Goal: Information Seeking & Learning: Learn about a topic

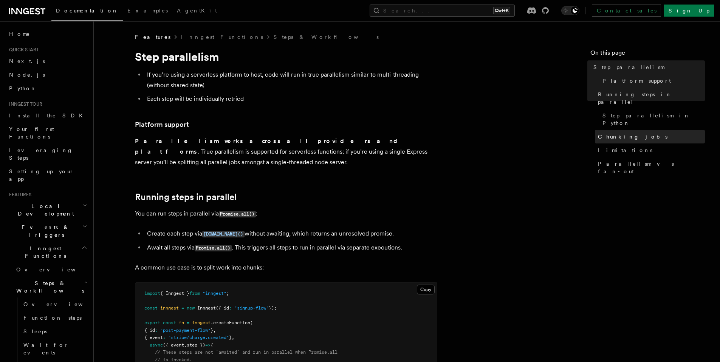
click at [614, 133] on span "Chunking jobs" at bounding box center [633, 137] width 70 height 8
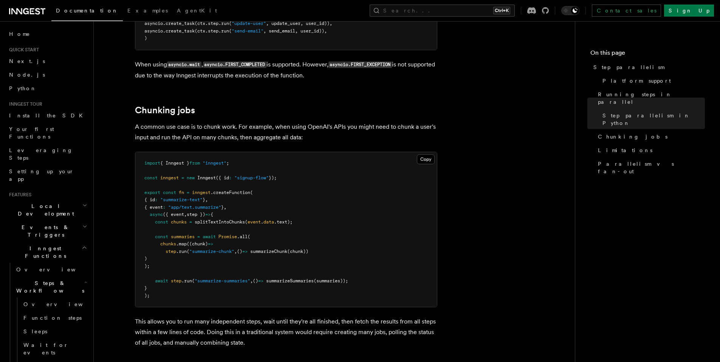
scroll to position [1047, 0]
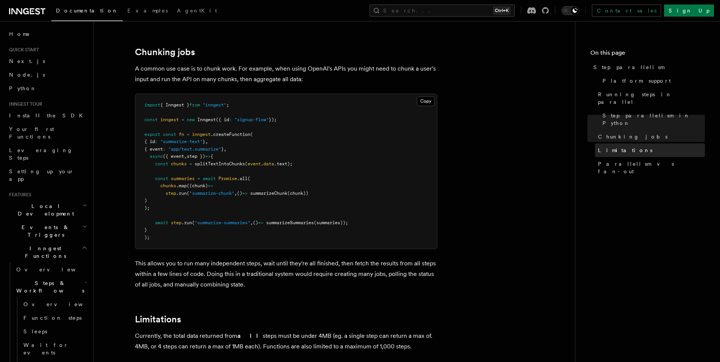
click at [623, 147] on span "Limitations" at bounding box center [625, 151] width 54 height 8
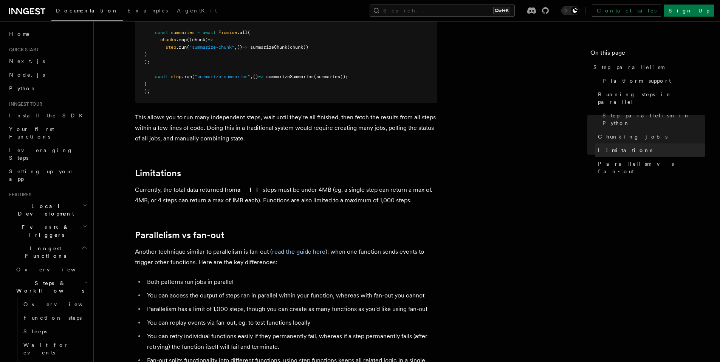
scroll to position [1314, 0]
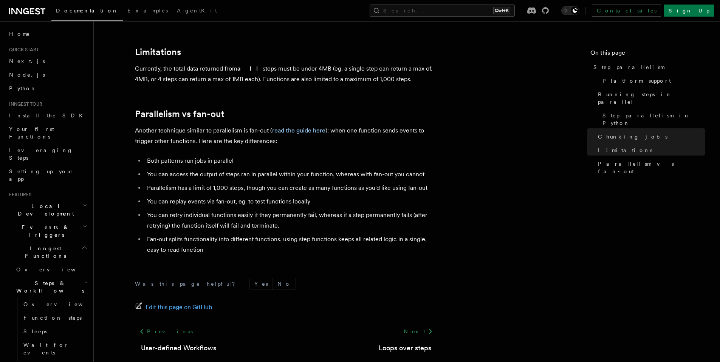
drag, startPoint x: 317, startPoint y: 58, endPoint x: 427, endPoint y: 66, distance: 110.3
click at [427, 66] on p "Currently, the total data returned from all steps must be under 4MB (eg. a sing…" at bounding box center [286, 73] width 302 height 21
drag, startPoint x: 139, startPoint y: 71, endPoint x: 255, endPoint y: 67, distance: 116.5
click at [255, 67] on p "Currently, the total data returned from all steps must be under 4MB (eg. a sing…" at bounding box center [286, 73] width 302 height 21
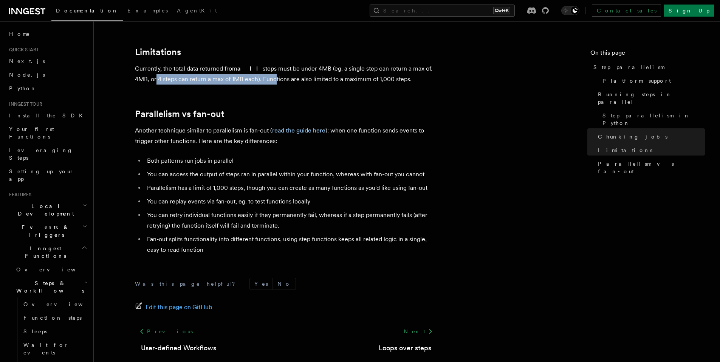
click at [255, 67] on p "Currently, the total data returned from all steps must be under 4MB (eg. a sing…" at bounding box center [286, 73] width 302 height 21
drag, startPoint x: 244, startPoint y: 68, endPoint x: 429, endPoint y: 70, distance: 184.8
click at [429, 70] on p "Currently, the total data returned from all steps must be under 4MB (eg. a sing…" at bounding box center [286, 73] width 302 height 21
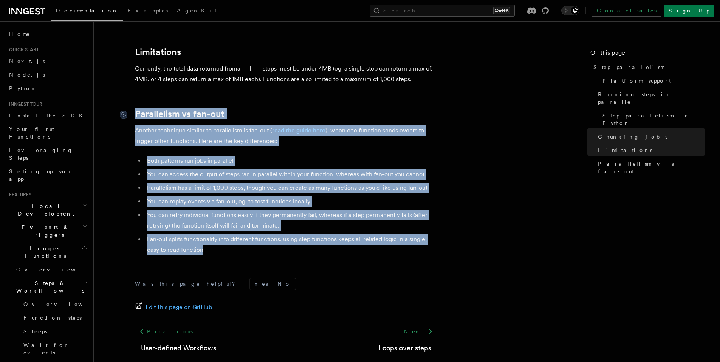
drag, startPoint x: 219, startPoint y: 237, endPoint x: 130, endPoint y: 105, distance: 159.5
click at [432, 171] on ul "Both patterns run jobs in parallel You can access the output of steps ran in pa…" at bounding box center [286, 206] width 302 height 100
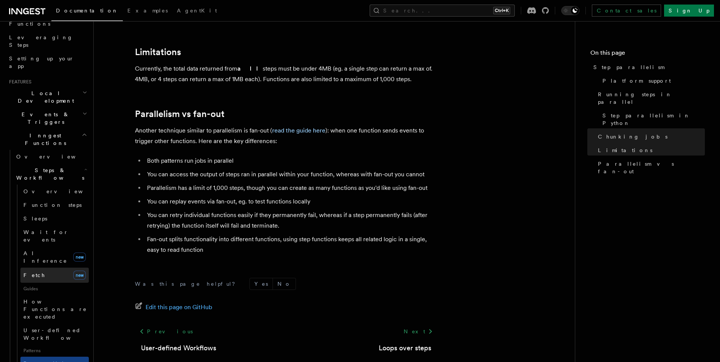
scroll to position [113, 0]
click at [45, 249] on span "AI Inference" at bounding box center [46, 256] width 47 height 15
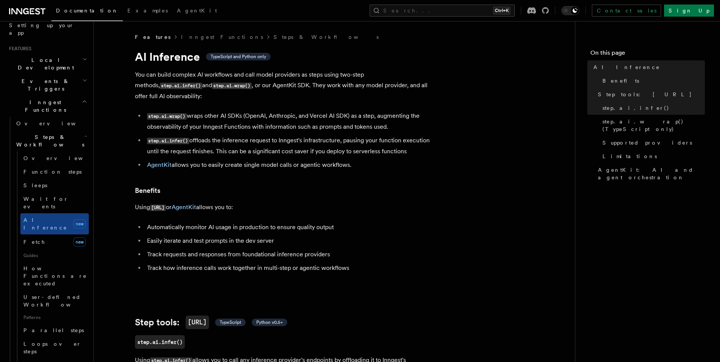
scroll to position [189, 0]
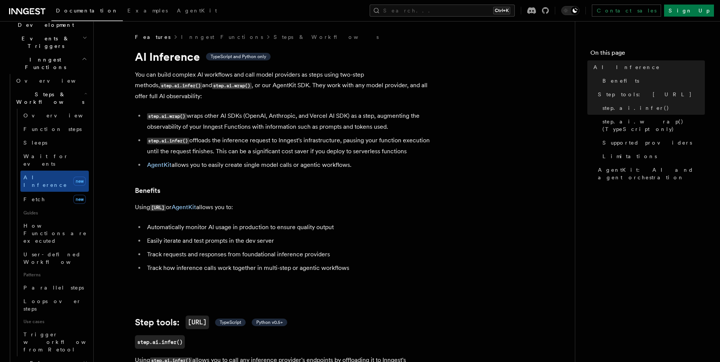
click at [83, 360] on icon "button" at bounding box center [85, 363] width 4 height 6
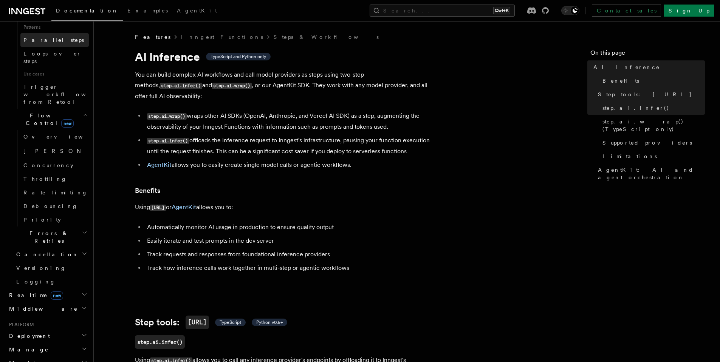
scroll to position [454, 0]
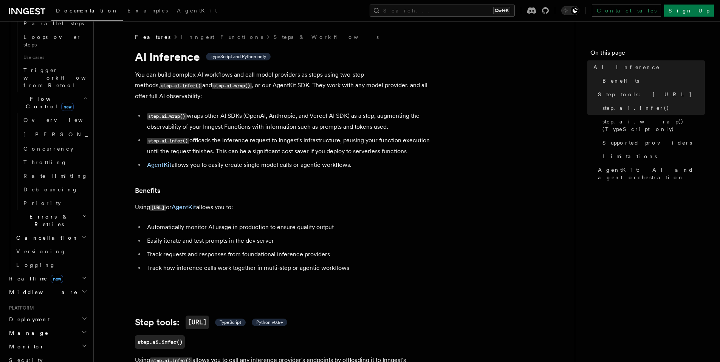
click at [81, 275] on icon "button" at bounding box center [84, 278] width 6 height 6
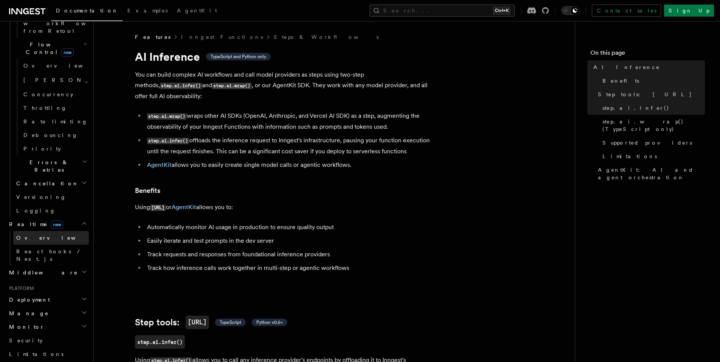
scroll to position [570, 0]
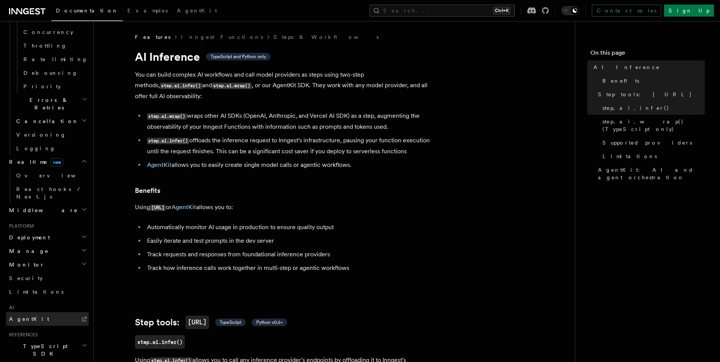
click at [31, 313] on link "AgentKit" at bounding box center [47, 320] width 83 height 14
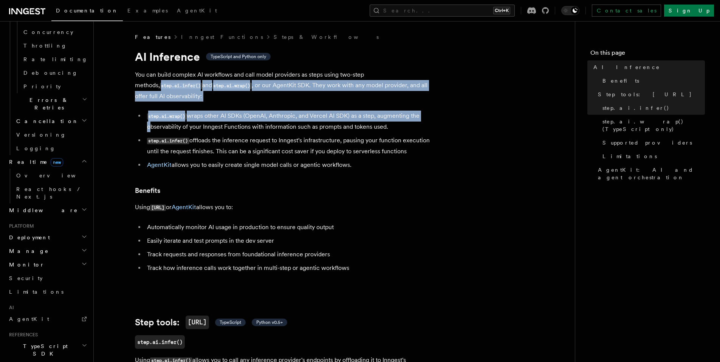
drag, startPoint x: 433, startPoint y: 89, endPoint x: 448, endPoint y: 92, distance: 15.0
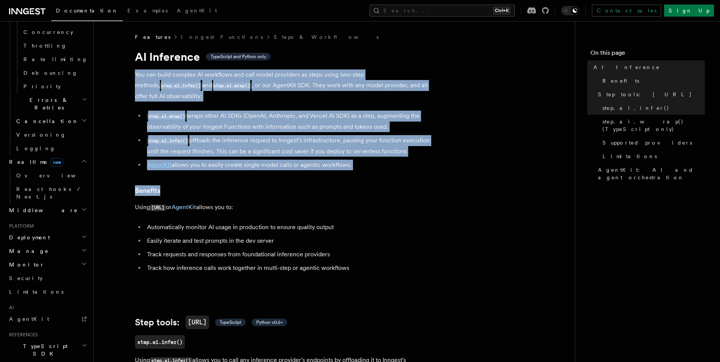
drag, startPoint x: 128, startPoint y: 72, endPoint x: 465, endPoint y: 165, distance: 349.8
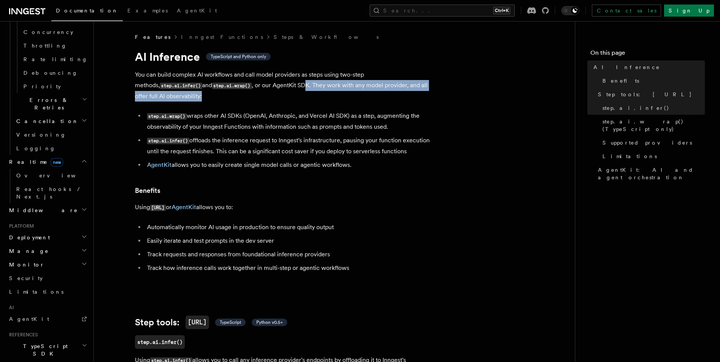
drag, startPoint x: 242, startPoint y: 85, endPoint x: 447, endPoint y: 90, distance: 204.9
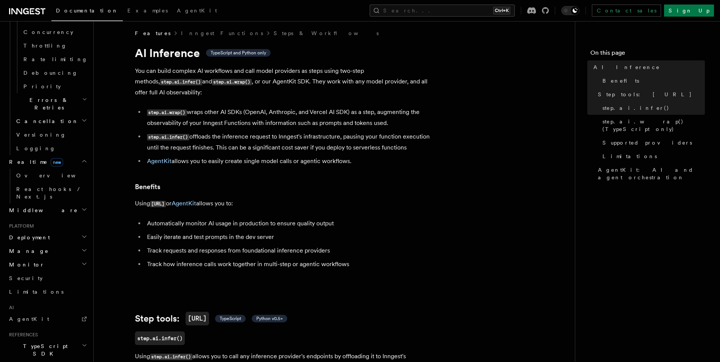
scroll to position [5, 0]
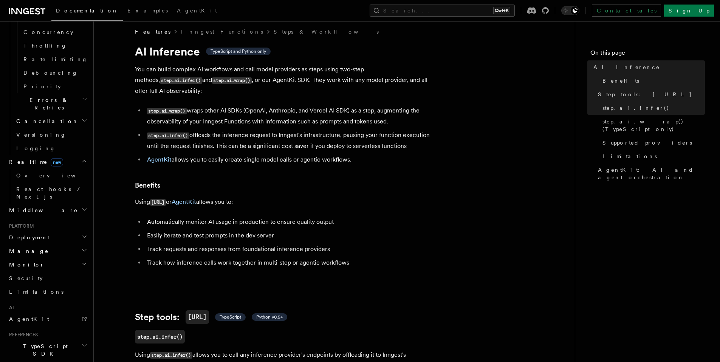
drag, startPoint x: 233, startPoint y: 149, endPoint x: 416, endPoint y: 151, distance: 182.9
click at [416, 155] on li "AgentKit allows you to easily create single model calls or agentic workflows." at bounding box center [291, 160] width 293 height 11
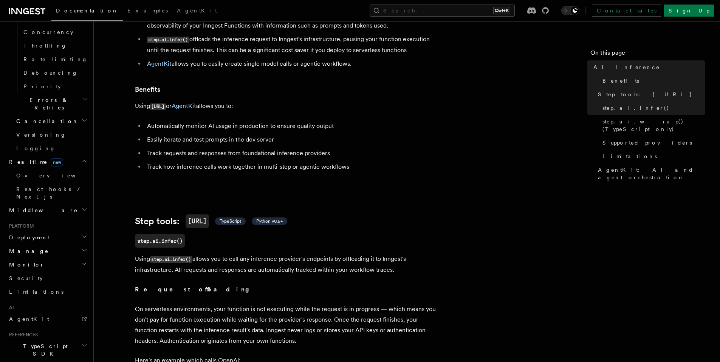
scroll to position [102, 0]
click at [624, 168] on link "AgentKit: AI and agent orchestration" at bounding box center [650, 173] width 110 height 21
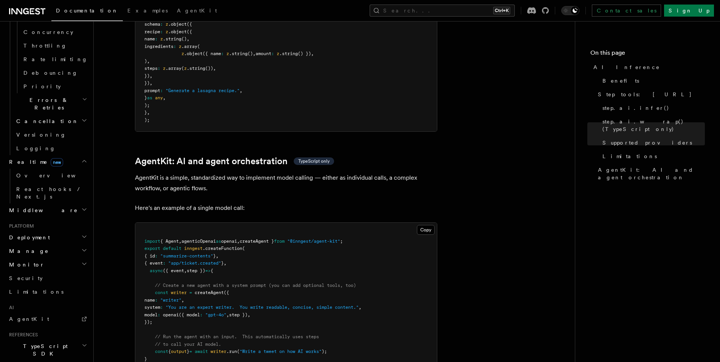
scroll to position [2186, 0]
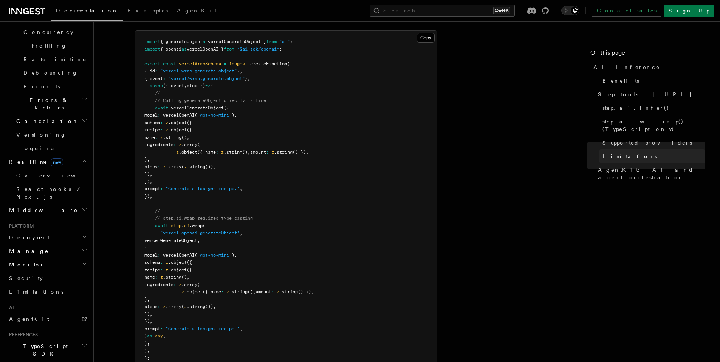
click at [619, 153] on span "Limitations" at bounding box center [629, 157] width 54 height 8
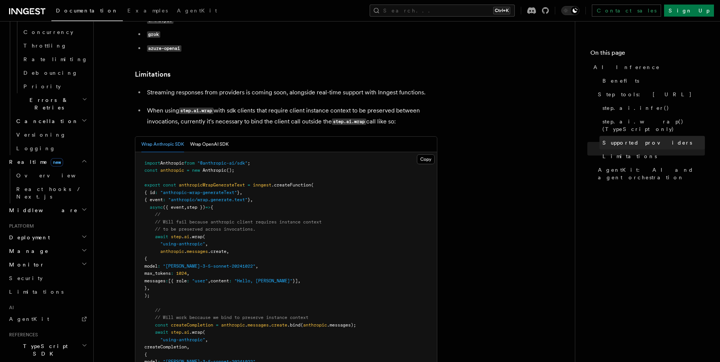
scroll to position [1078, 0]
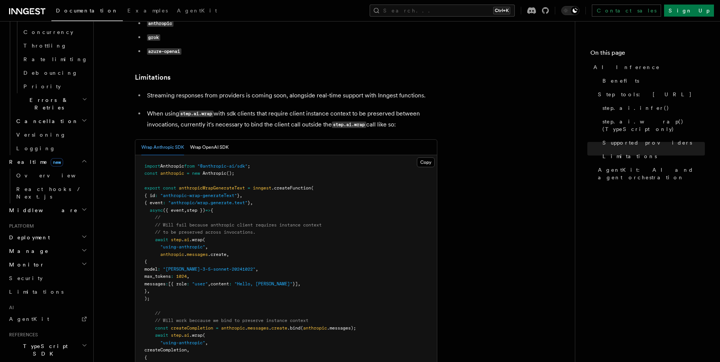
click at [272, 90] on p "Streaming responses from providers is coming soon, alongside real-time support …" at bounding box center [292, 95] width 290 height 11
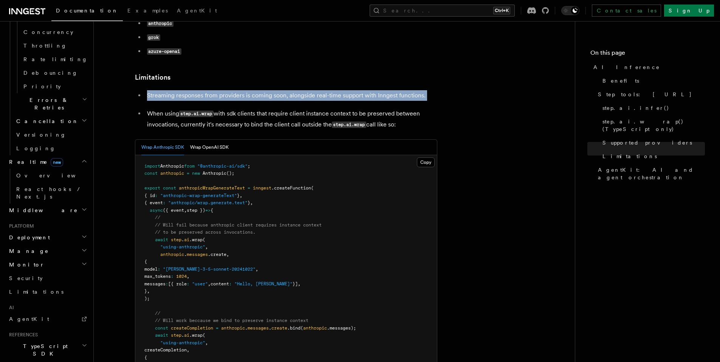
click at [272, 90] on p "Streaming responses from providers is coming soon, alongside real-time support …" at bounding box center [292, 95] width 290 height 11
click at [297, 90] on p "Streaming responses from providers is coming soon, alongside real-time support …" at bounding box center [292, 95] width 290 height 11
drag, startPoint x: 142, startPoint y: 79, endPoint x: 469, endPoint y: 89, distance: 327.4
click at [469, 89] on article "Features Inngest Functions Steps & Workflows AI Inference TypeScript and Python…" at bounding box center [334, 267] width 457 height 2624
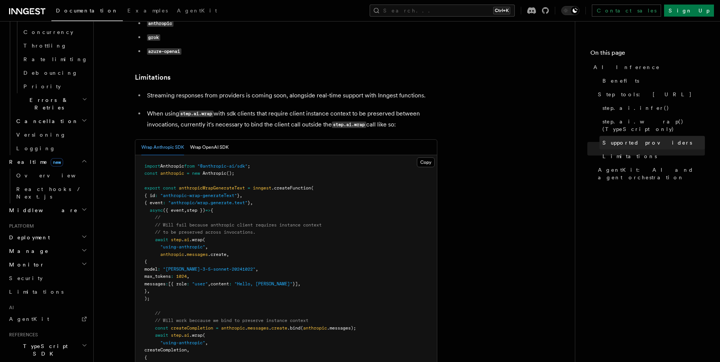
click at [622, 139] on span "Supported providers" at bounding box center [647, 143] width 90 height 8
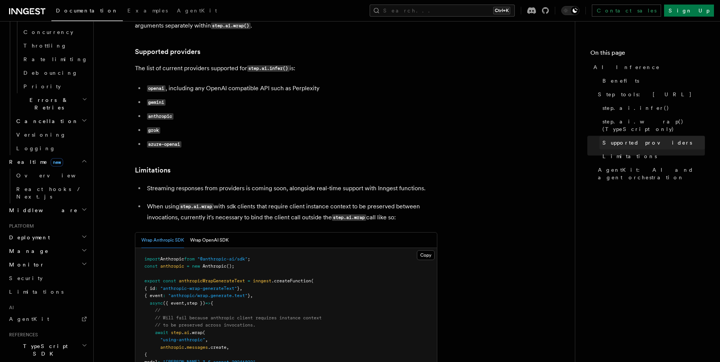
scroll to position [959, 0]
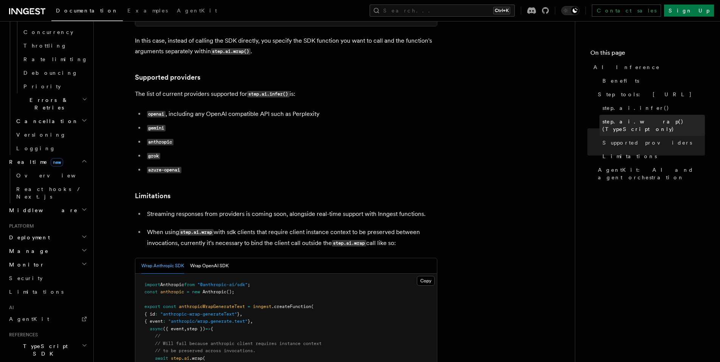
click at [619, 123] on span "step.ai.wrap() (TypeScript only)" at bounding box center [653, 125] width 102 height 15
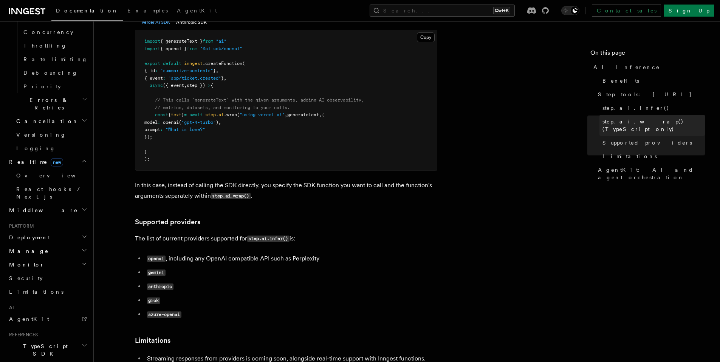
scroll to position [706, 0]
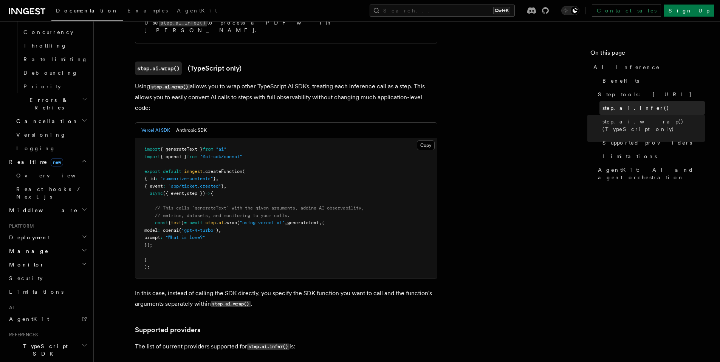
click at [616, 111] on span "step.ai.infer()" at bounding box center [635, 108] width 67 height 8
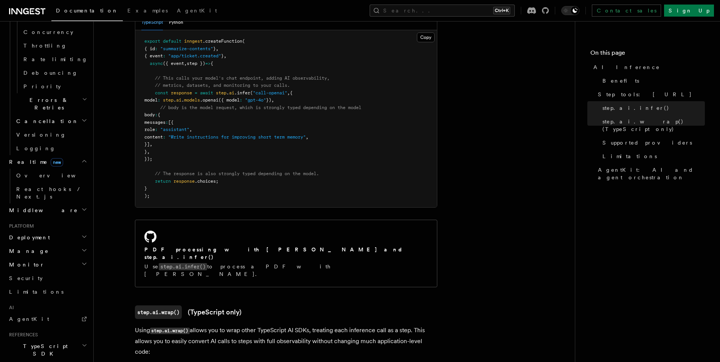
scroll to position [463, 0]
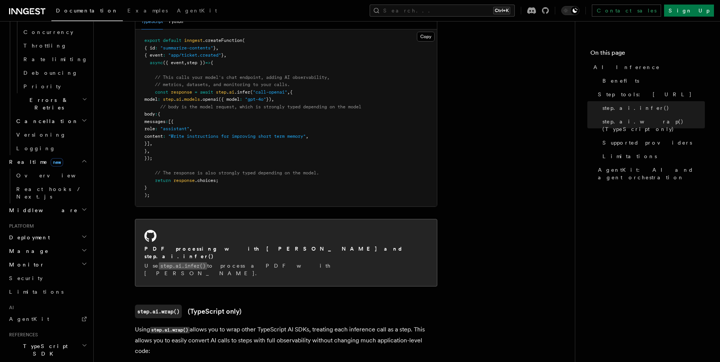
click at [206, 262] on p "Use step.ai.infer() to process a PDF with [PERSON_NAME]." at bounding box center [285, 269] width 283 height 15
